Goal: Find specific page/section: Find specific page/section

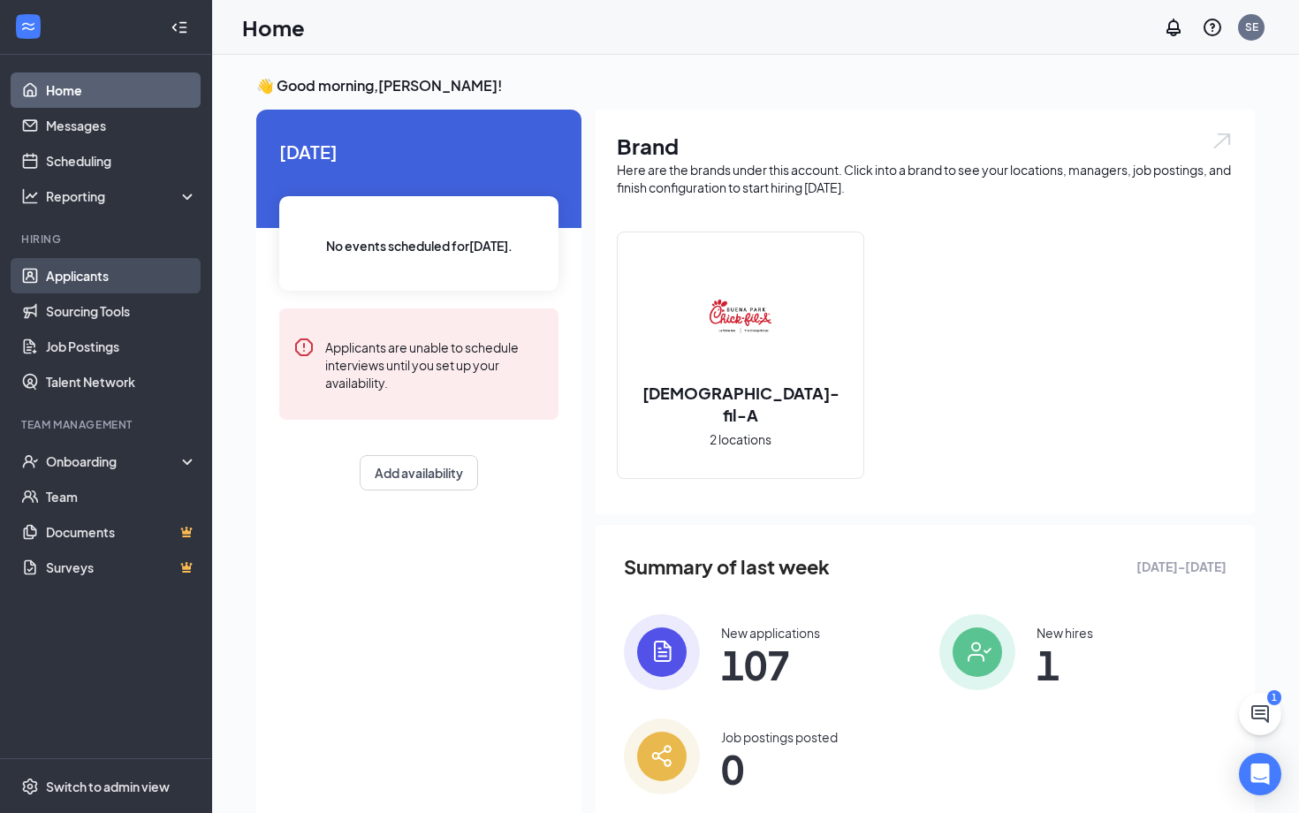
click at [78, 283] on link "Applicants" at bounding box center [121, 275] width 151 height 35
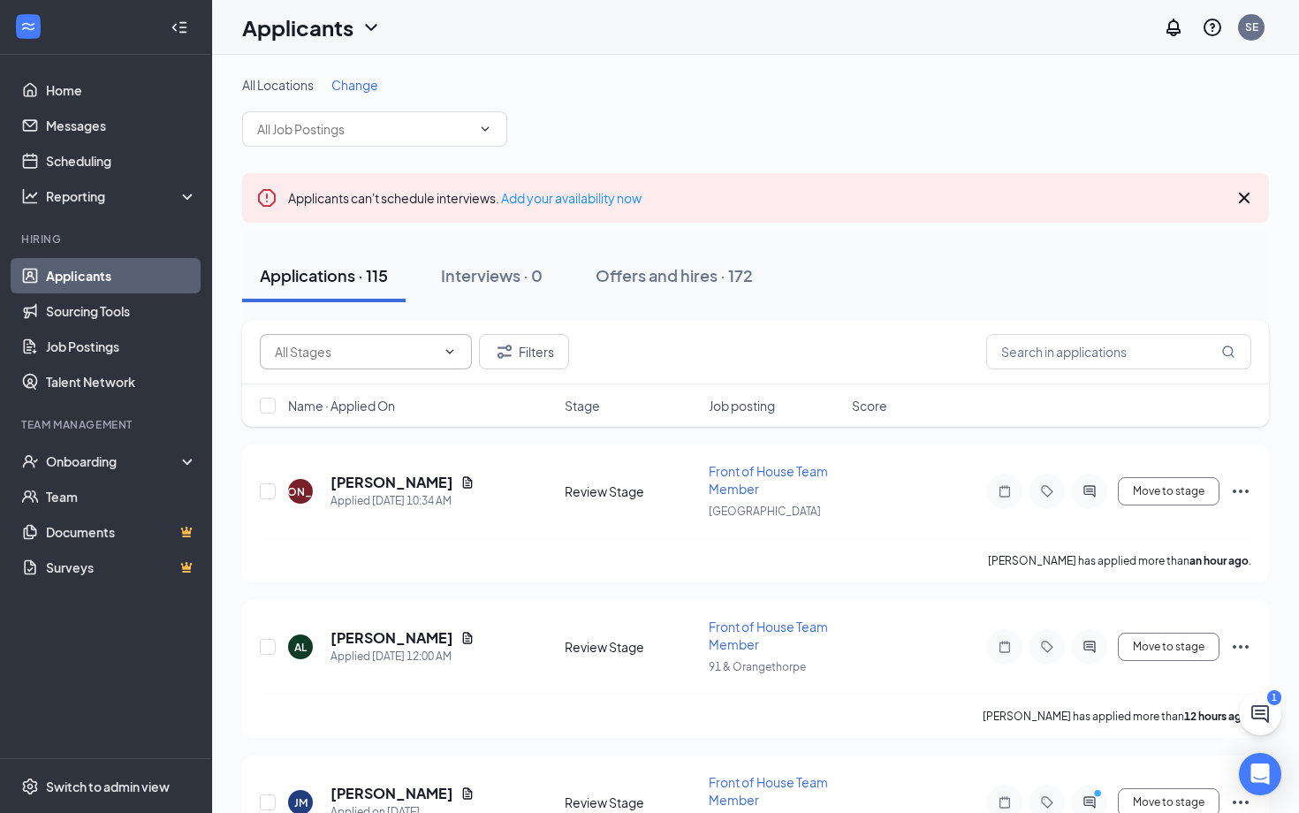
click at [341, 359] on input "text" at bounding box center [355, 351] width 161 height 19
click at [350, 391] on div "Final Interview (5)" at bounding box center [338, 384] width 98 height 19
type input "Final Interview (5)"
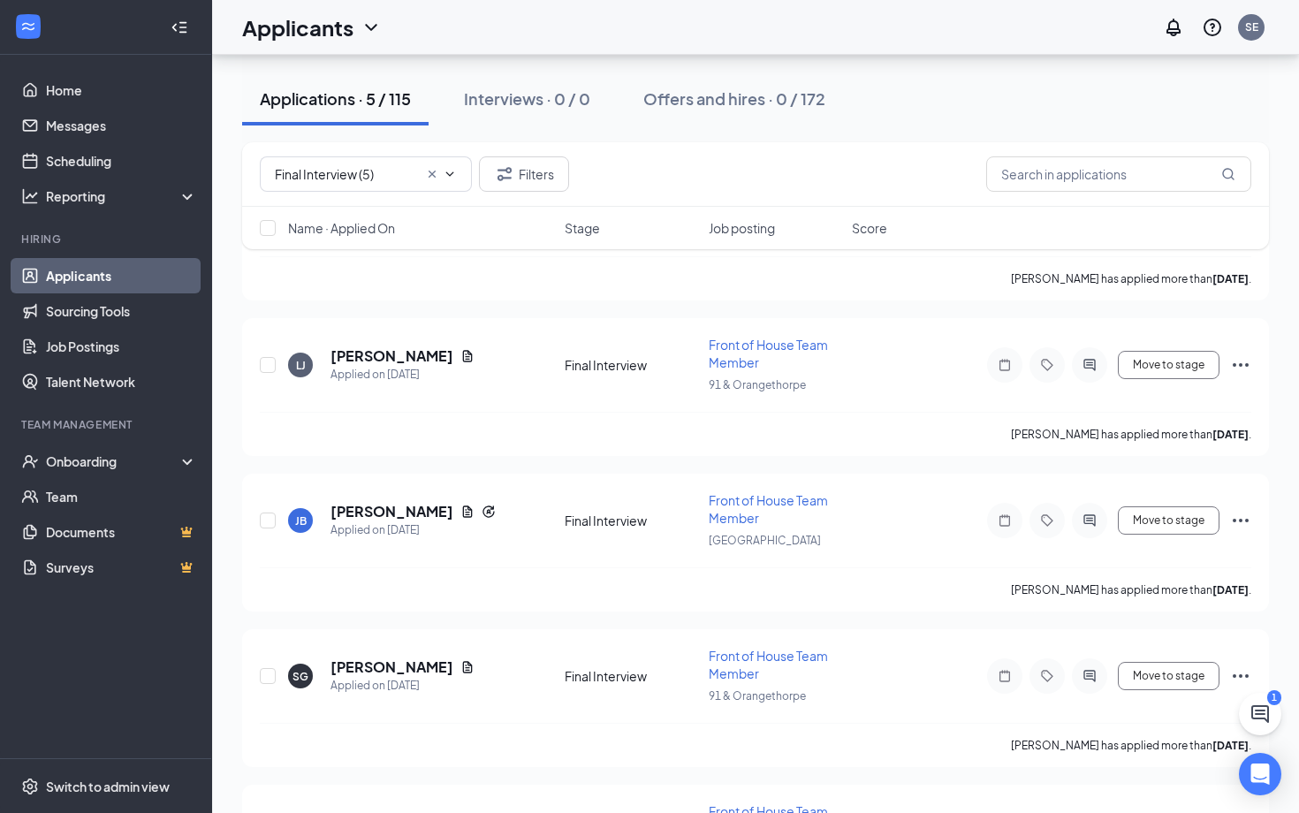
scroll to position [406, 0]
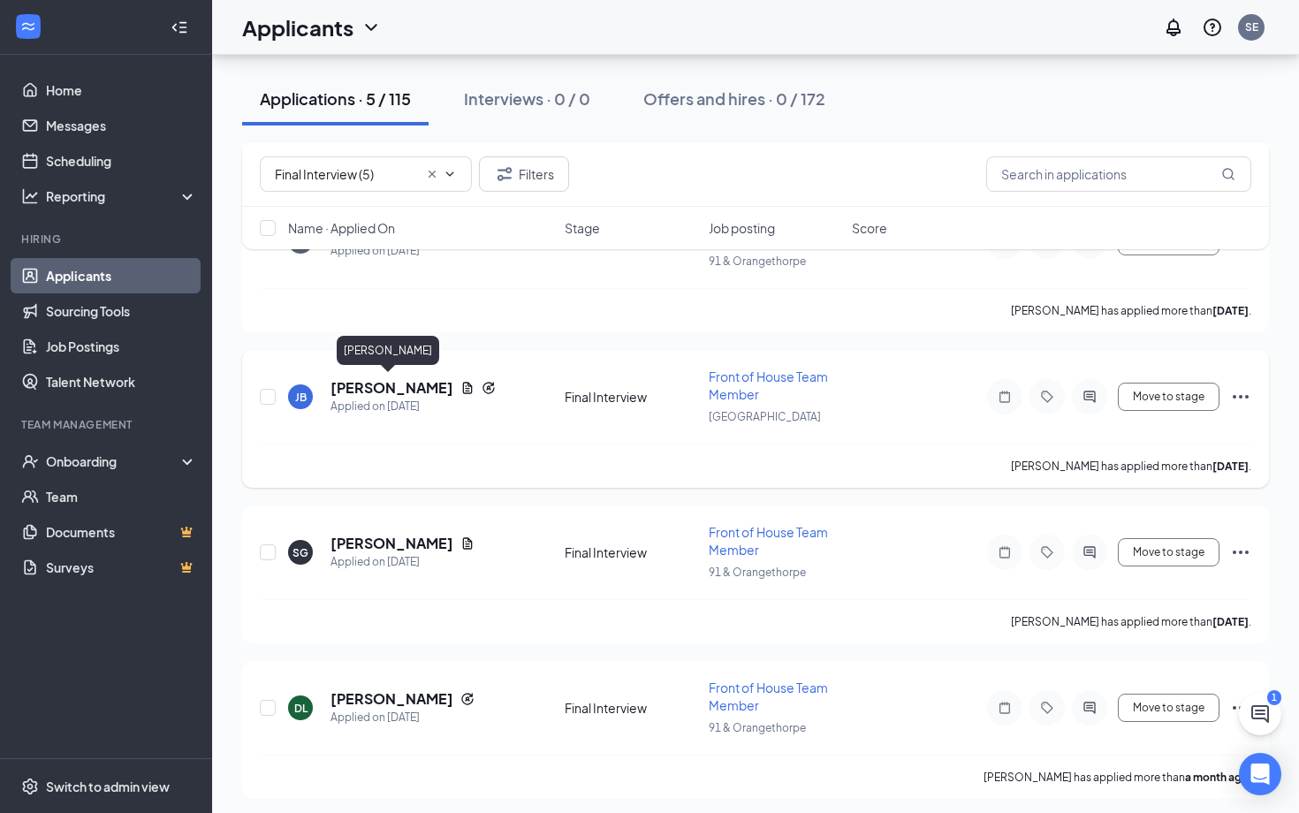
click at [375, 384] on h5 "[PERSON_NAME]" at bounding box center [391, 387] width 123 height 19
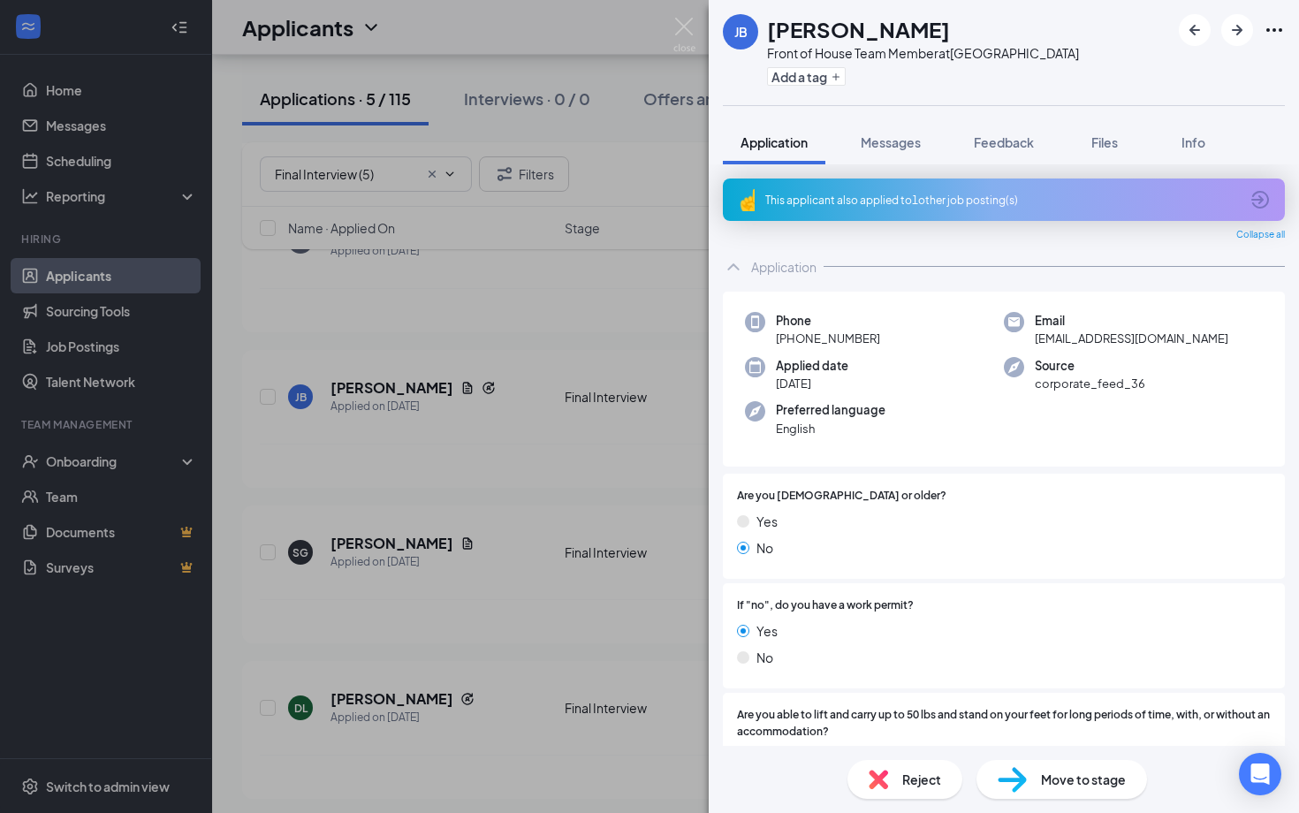
click at [566, 607] on div "JB [PERSON_NAME] Front of House Team Member at [GEOGRAPHIC_DATA] Add a tag Appl…" at bounding box center [649, 406] width 1299 height 813
